Goal: Task Accomplishment & Management: Manage account settings

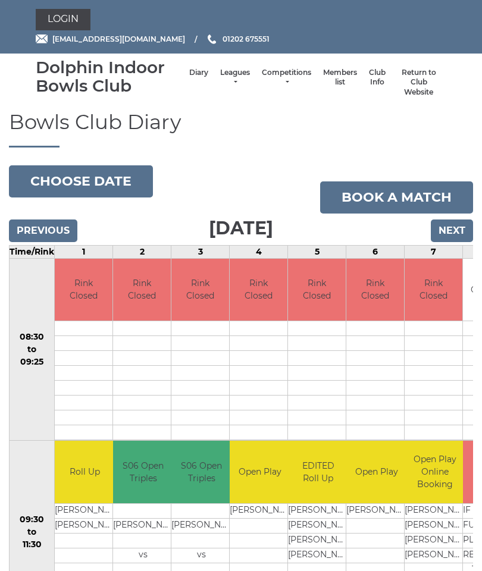
click at [323, 84] on link "Members list" at bounding box center [340, 78] width 34 height 20
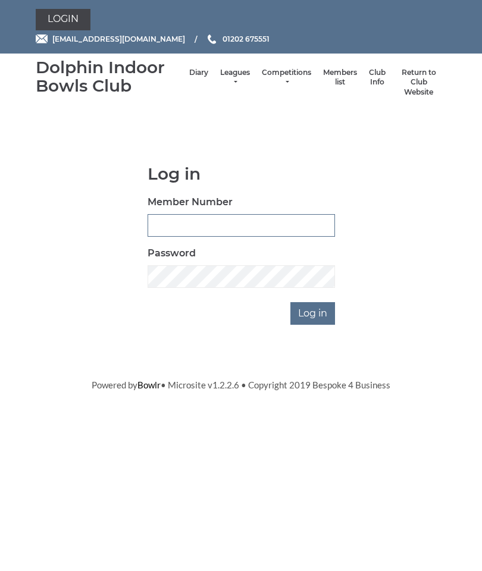
click at [178, 226] on input "Member Number" at bounding box center [240, 225] width 187 height 23
type input "3052"
click at [313, 320] on input "Log in" at bounding box center [312, 313] width 45 height 23
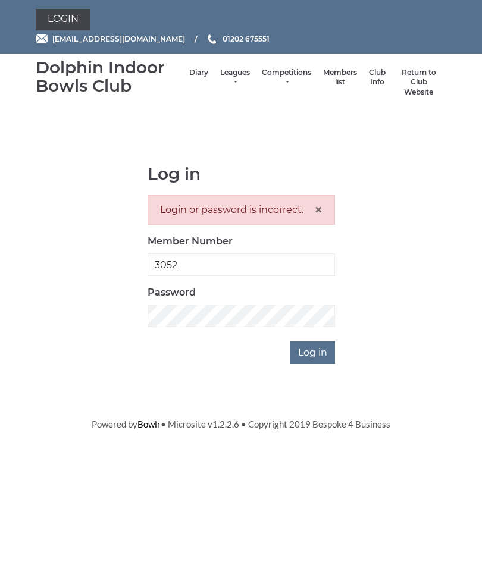
click at [316, 207] on span "×" at bounding box center [318, 209] width 8 height 17
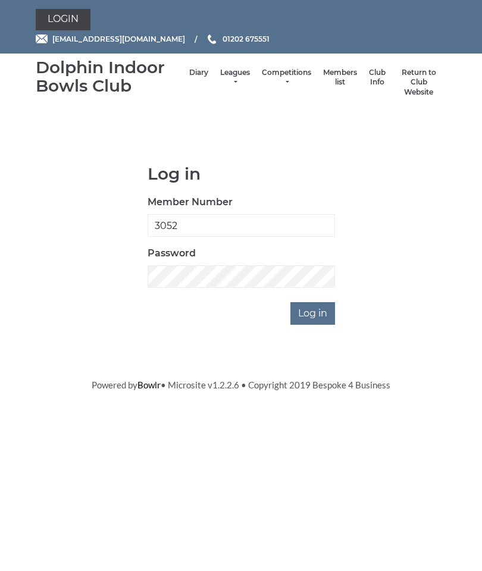
click at [309, 313] on input "Log in" at bounding box center [312, 313] width 45 height 23
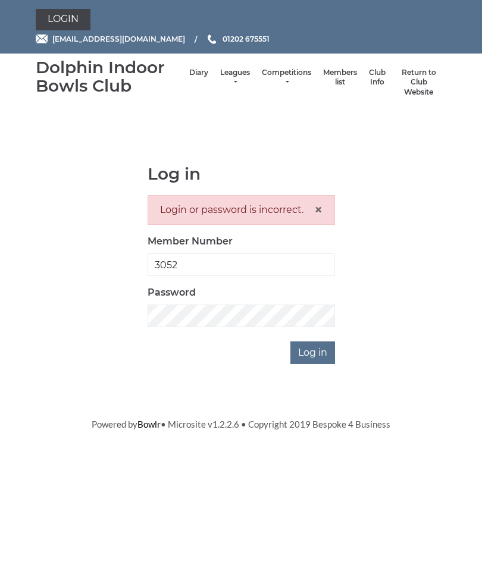
click at [316, 209] on span "×" at bounding box center [318, 209] width 8 height 17
